Goal: Transaction & Acquisition: Purchase product/service

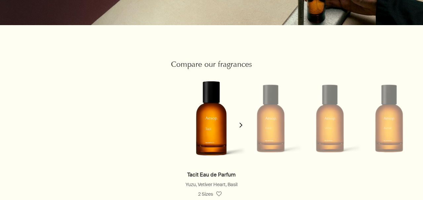
scroll to position [550, 0]
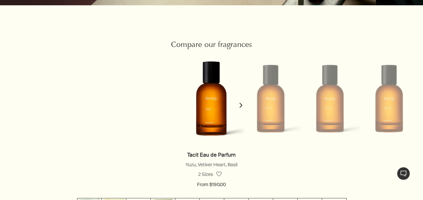
click at [242, 105] on icon "chevron" at bounding box center [240, 105] width 5 height 5
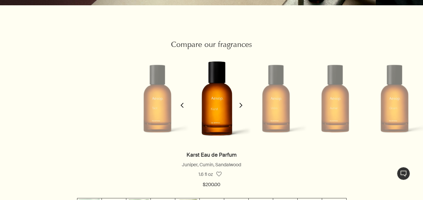
scroll to position [0, 59]
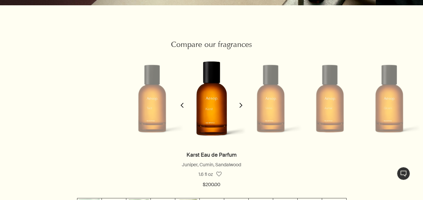
click at [242, 105] on icon "chevron" at bounding box center [240, 105] width 5 height 5
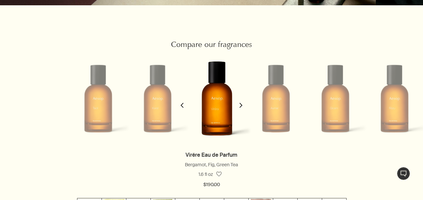
scroll to position [0, 118]
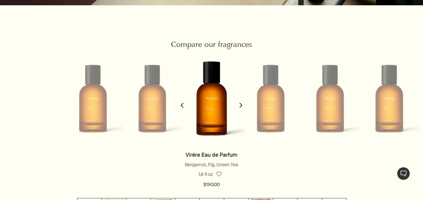
click at [242, 105] on icon "chevron" at bounding box center [240, 105] width 5 height 5
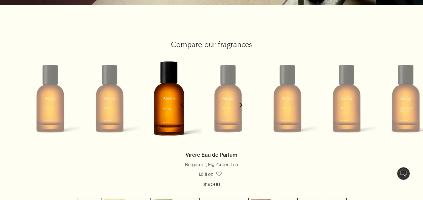
scroll to position [0, 178]
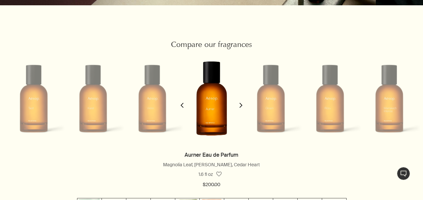
click at [242, 105] on icon "chevron" at bounding box center [240, 105] width 5 height 5
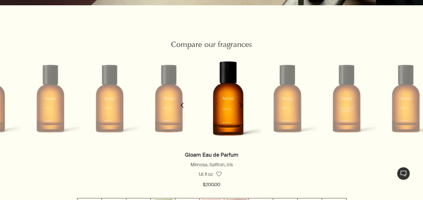
scroll to position [0, 237]
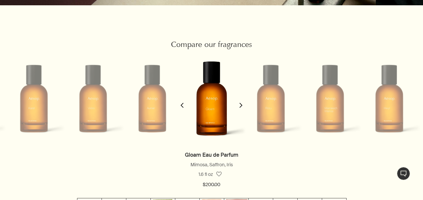
click at [242, 105] on icon "chevron" at bounding box center [240, 105] width 5 height 5
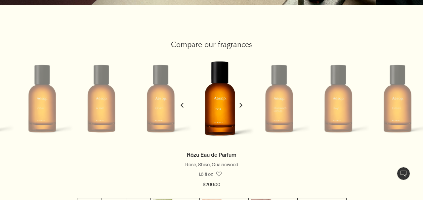
scroll to position [0, 296]
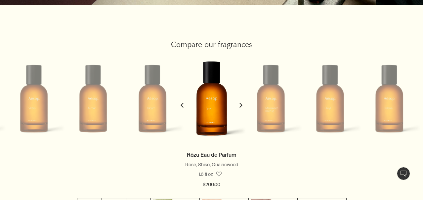
click at [242, 105] on icon "chevron" at bounding box center [240, 105] width 5 height 5
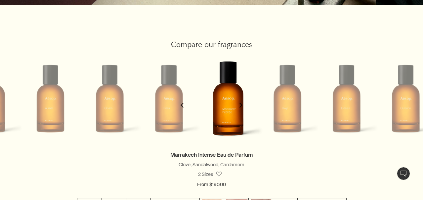
scroll to position [0, 355]
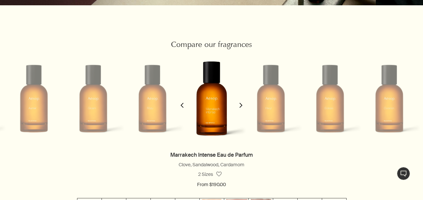
click at [242, 105] on polygon "button" at bounding box center [240, 105] width 3 height 5
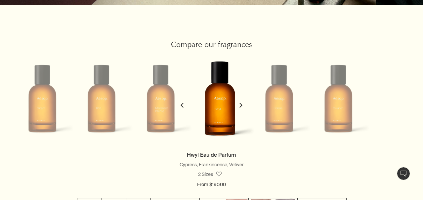
scroll to position [0, 414]
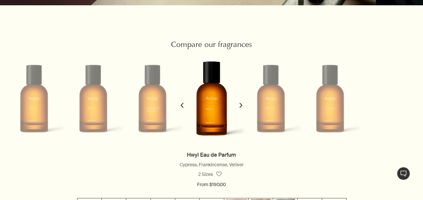
click at [242, 105] on polygon "button" at bounding box center [240, 105] width 3 height 5
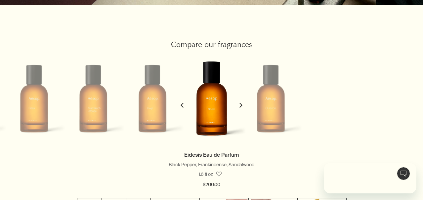
scroll to position [0, 0]
click at [242, 105] on polygon "button" at bounding box center [240, 105] width 3 height 5
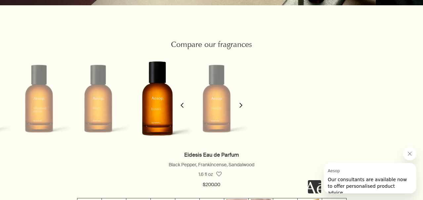
scroll to position [0, 533]
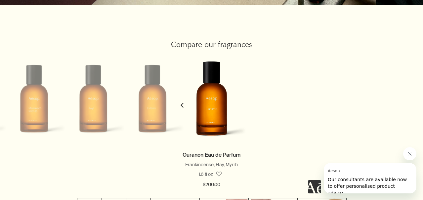
click at [182, 105] on icon "chevron" at bounding box center [182, 105] width 5 height 5
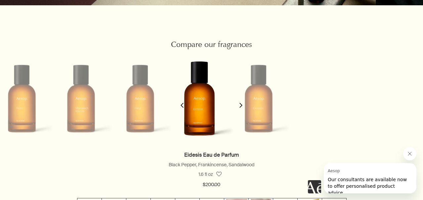
scroll to position [0, 474]
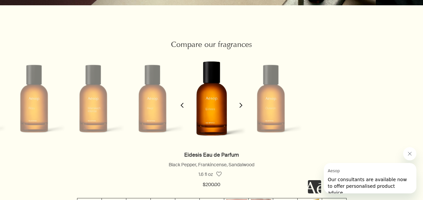
click at [182, 105] on icon "chevron" at bounding box center [182, 105] width 5 height 5
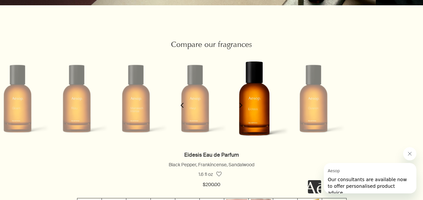
scroll to position [0, 414]
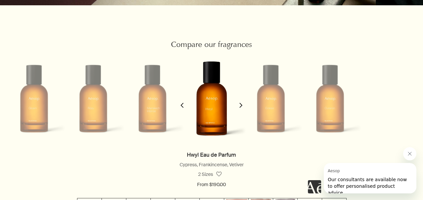
click at [182, 105] on icon "chevron" at bounding box center [182, 105] width 5 height 5
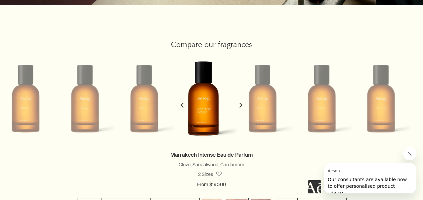
scroll to position [0, 355]
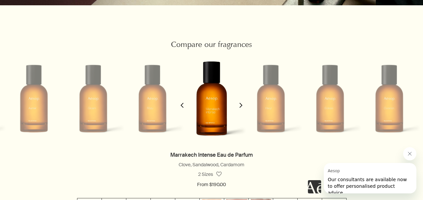
click at [182, 105] on icon "chevron" at bounding box center [182, 105] width 5 height 5
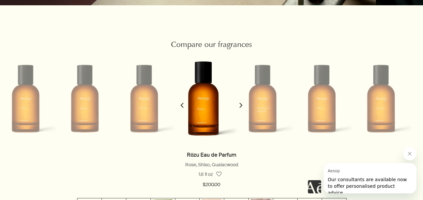
scroll to position [0, 296]
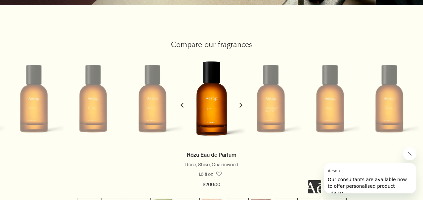
click at [182, 105] on icon "chevron" at bounding box center [182, 105] width 5 height 5
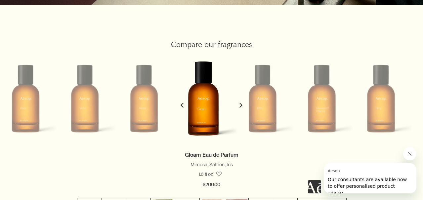
scroll to position [0, 237]
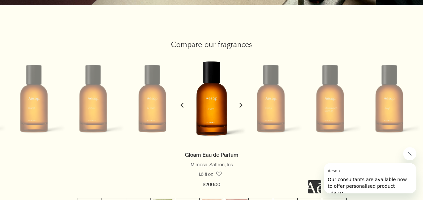
click at [182, 105] on icon "chevron" at bounding box center [182, 105] width 5 height 5
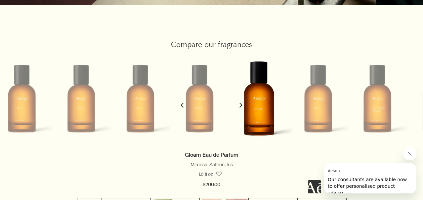
scroll to position [0, 178]
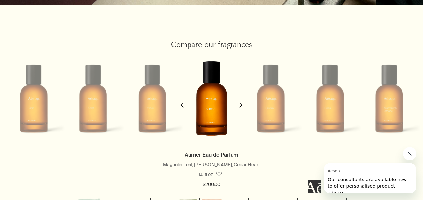
click at [182, 106] on icon "chevron" at bounding box center [182, 105] width 5 height 5
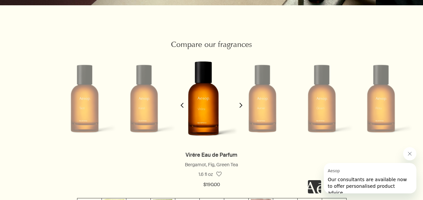
scroll to position [0, 118]
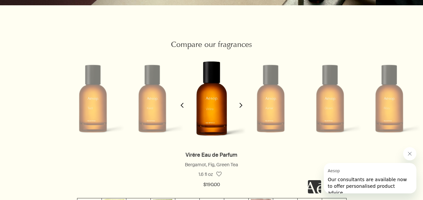
click at [182, 106] on icon "chevron" at bounding box center [182, 105] width 5 height 5
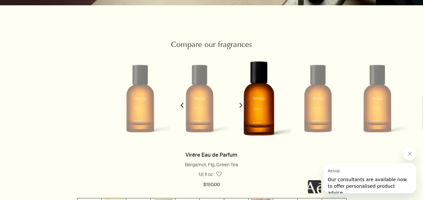
scroll to position [0, 59]
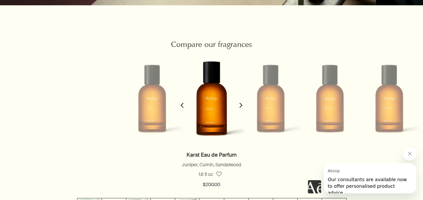
click at [182, 106] on icon "chevron" at bounding box center [182, 105] width 5 height 5
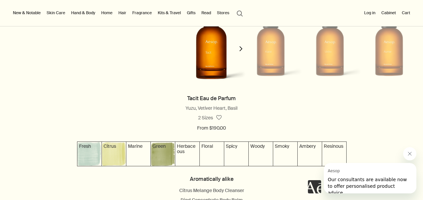
scroll to position [606, 0]
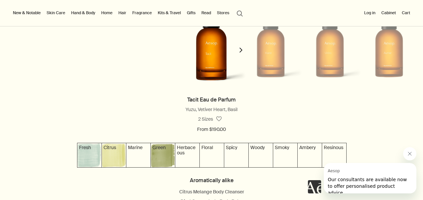
click at [241, 50] on polygon "button" at bounding box center [240, 50] width 3 height 5
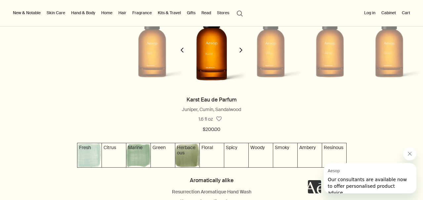
click at [241, 50] on polygon "button" at bounding box center [240, 50] width 3 height 5
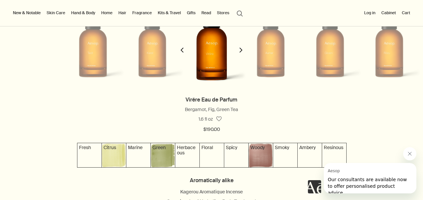
click at [241, 50] on polygon "button" at bounding box center [240, 50] width 3 height 5
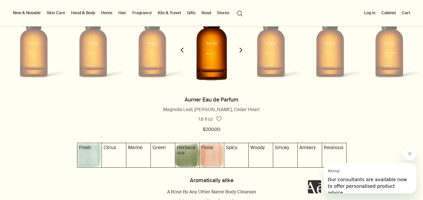
click at [241, 50] on polygon "button" at bounding box center [240, 50] width 3 height 5
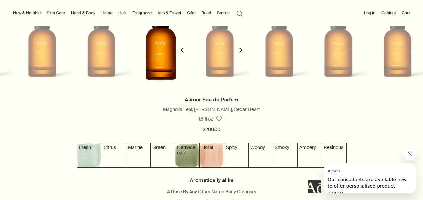
scroll to position [0, 237]
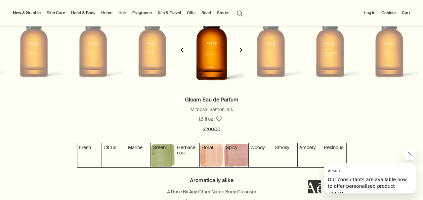
click at [241, 50] on polygon "button" at bounding box center [240, 50] width 3 height 5
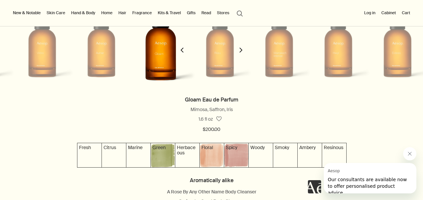
scroll to position [0, 296]
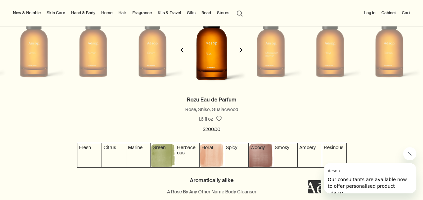
click at [241, 50] on polygon "button" at bounding box center [240, 50] width 3 height 5
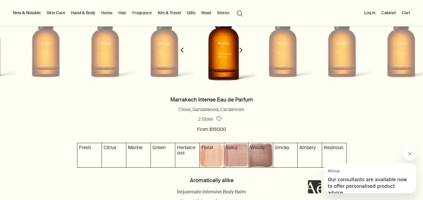
scroll to position [0, 355]
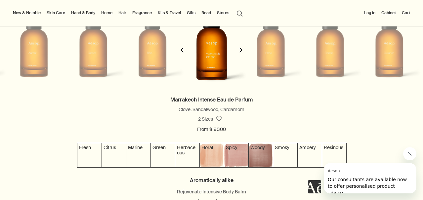
click at [241, 51] on icon "chevron" at bounding box center [240, 50] width 5 height 5
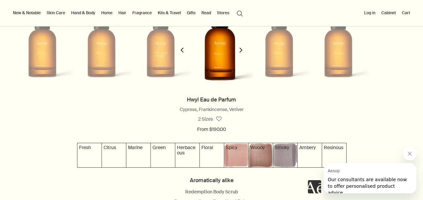
scroll to position [0, 414]
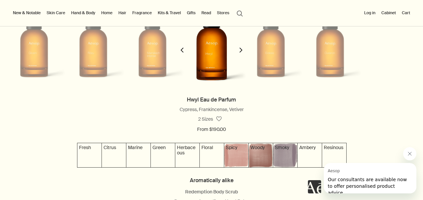
click at [241, 51] on icon "chevron" at bounding box center [240, 50] width 5 height 5
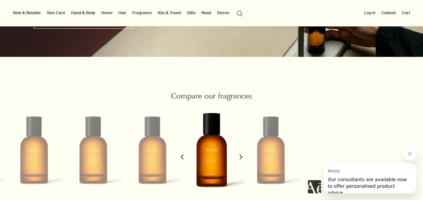
scroll to position [238, 0]
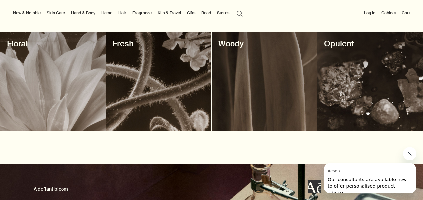
click at [90, 10] on link "Hand & Body" at bounding box center [83, 13] width 27 height 8
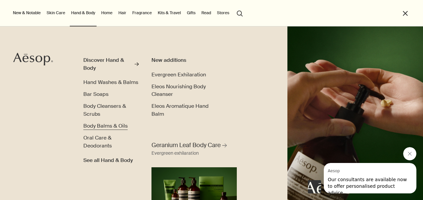
click at [93, 125] on span "Body Balms & Oils" at bounding box center [105, 125] width 44 height 7
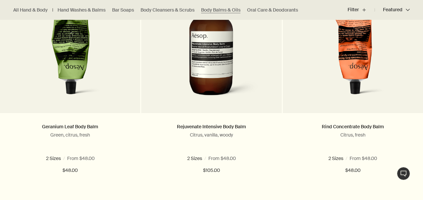
scroll to position [251, 0]
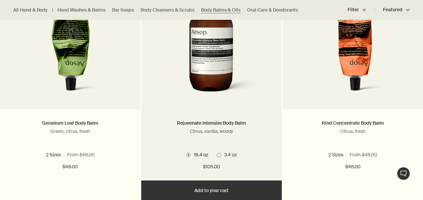
click at [220, 155] on span at bounding box center [219, 155] width 4 height 4
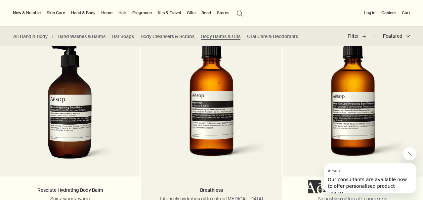
scroll to position [407, 0]
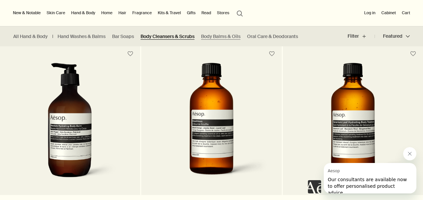
click at [176, 36] on link "Body Cleansers & Scrubs" at bounding box center [168, 36] width 54 height 6
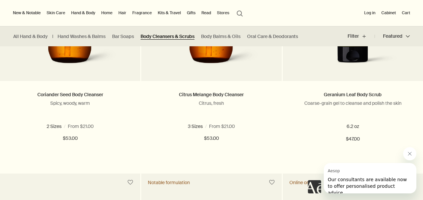
scroll to position [480, 0]
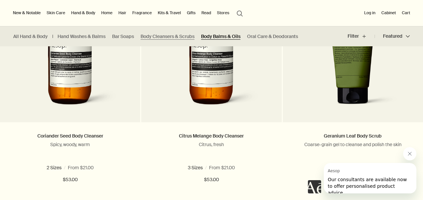
click at [214, 36] on link "Body Balms & Oils" at bounding box center [220, 36] width 39 height 6
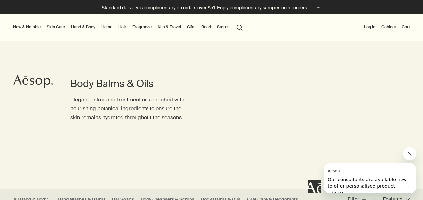
click at [146, 26] on link "Fragrance" at bounding box center [142, 27] width 22 height 8
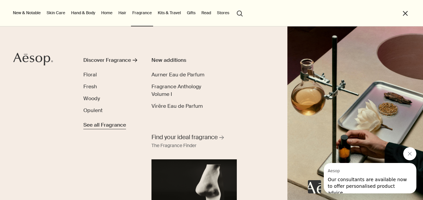
click at [101, 125] on span "See all Fragrance" at bounding box center [104, 125] width 43 height 8
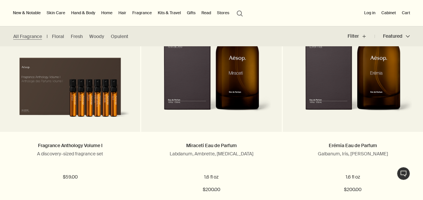
scroll to position [1430, 0]
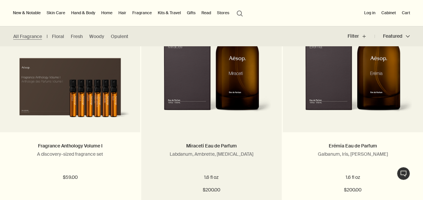
click at [212, 89] on img at bounding box center [211, 63] width 120 height 117
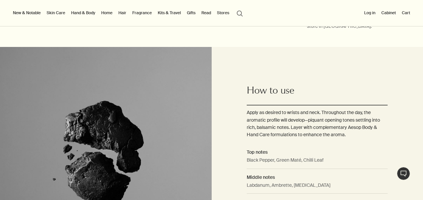
scroll to position [485, 0]
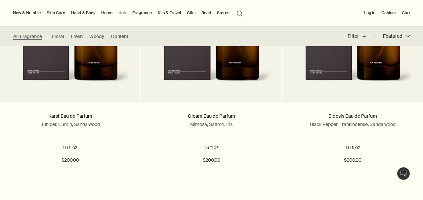
scroll to position [970, 0]
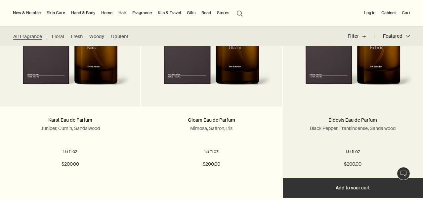
click at [352, 59] on img at bounding box center [353, 37] width 120 height 117
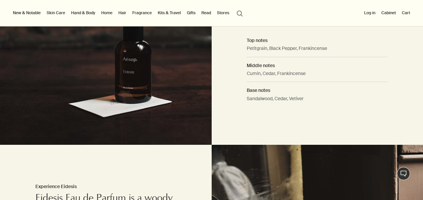
scroll to position [489, 0]
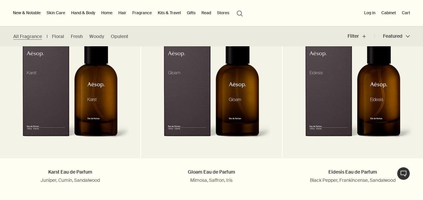
scroll to position [919, 0]
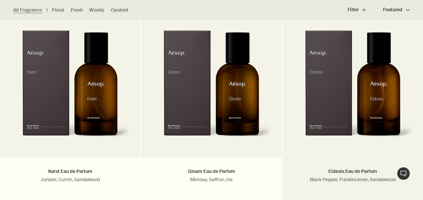
click at [382, 82] on img at bounding box center [353, 88] width 120 height 117
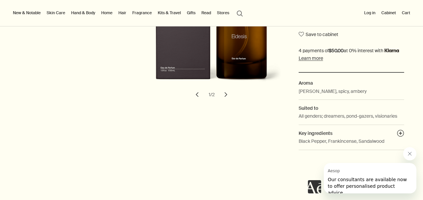
scroll to position [196, 0]
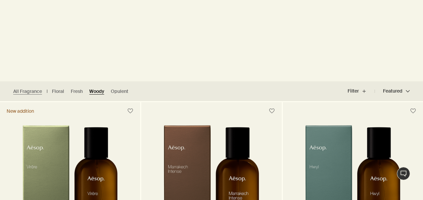
click at [102, 93] on link "Woody" at bounding box center [96, 91] width 15 height 6
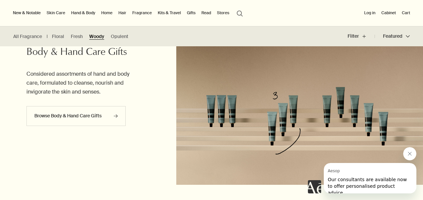
scroll to position [928, 0]
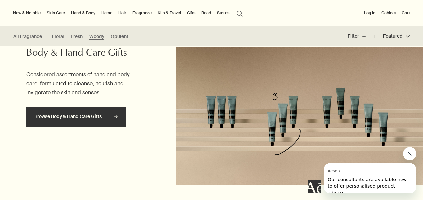
click at [115, 117] on icon "rightArrow" at bounding box center [116, 117] width 4 height 4
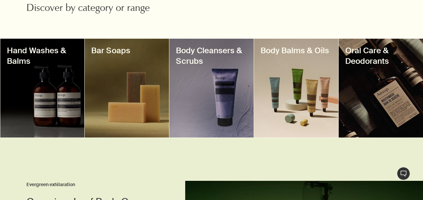
scroll to position [246, 0]
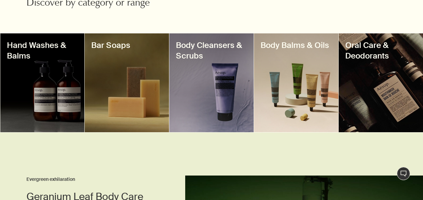
click at [317, 51] on h3 "Body Balms & Oils" at bounding box center [296, 45] width 71 height 11
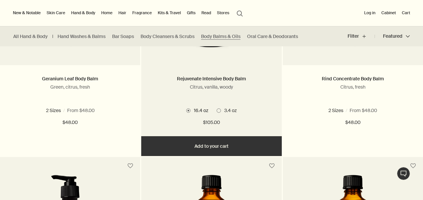
scroll to position [277, 0]
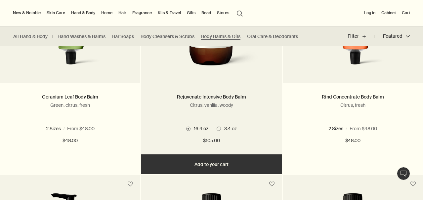
click at [220, 129] on span at bounding box center [219, 129] width 4 height 4
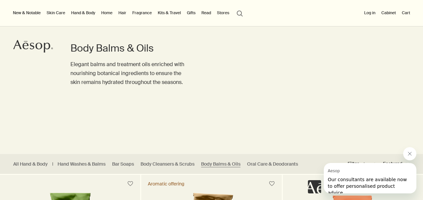
scroll to position [98, 0]
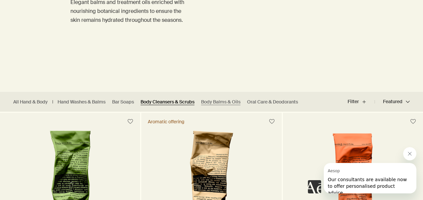
click at [161, 101] on link "Body Cleansers & Scrubs" at bounding box center [168, 102] width 54 height 6
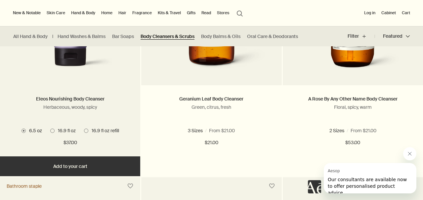
scroll to position [266, 0]
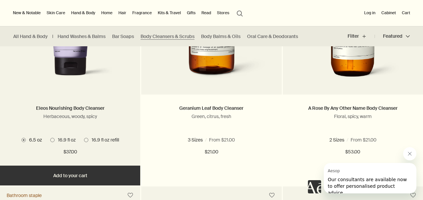
click at [53, 140] on span at bounding box center [52, 140] width 4 height 4
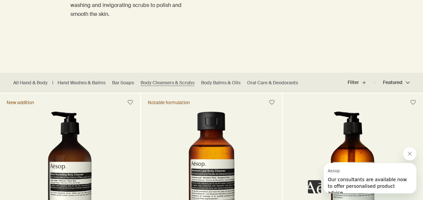
scroll to position [118, 0]
